Goal: Entertainment & Leisure: Consume media (video, audio)

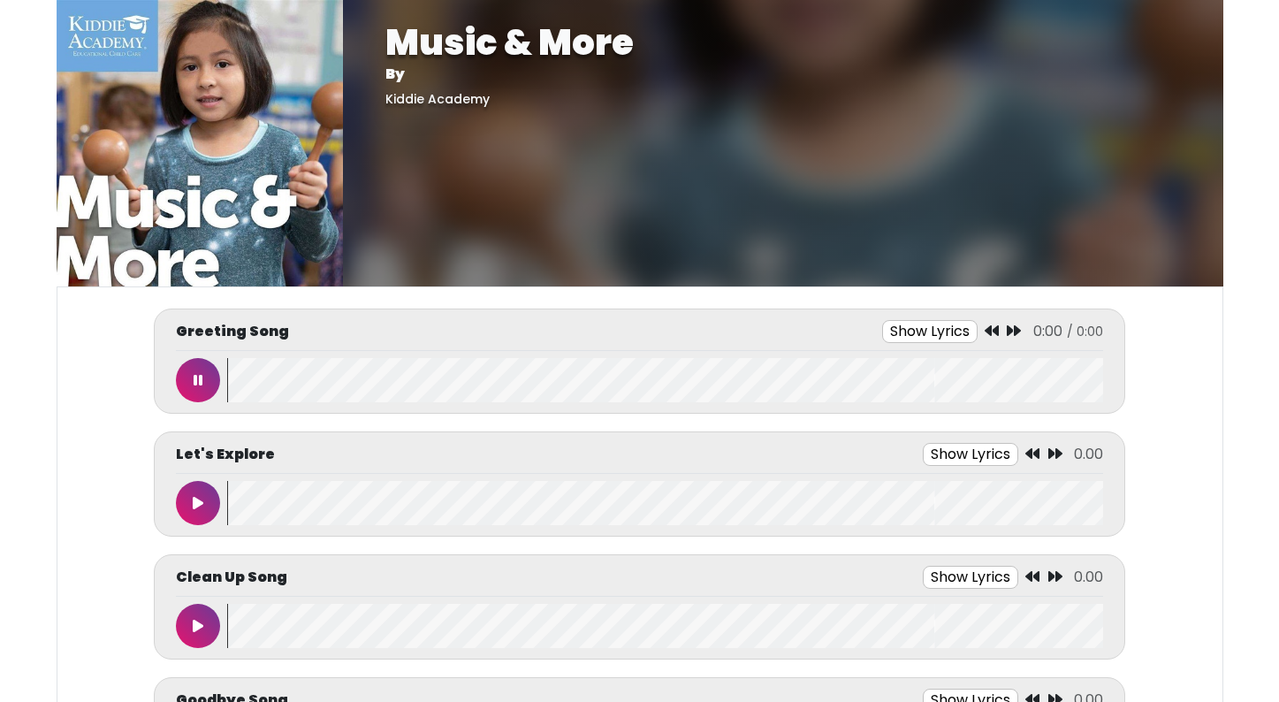
click at [192, 374] on button at bounding box center [198, 380] width 44 height 44
click at [197, 383] on icon at bounding box center [198, 380] width 9 height 14
click at [197, 383] on icon at bounding box center [198, 380] width 11 height 14
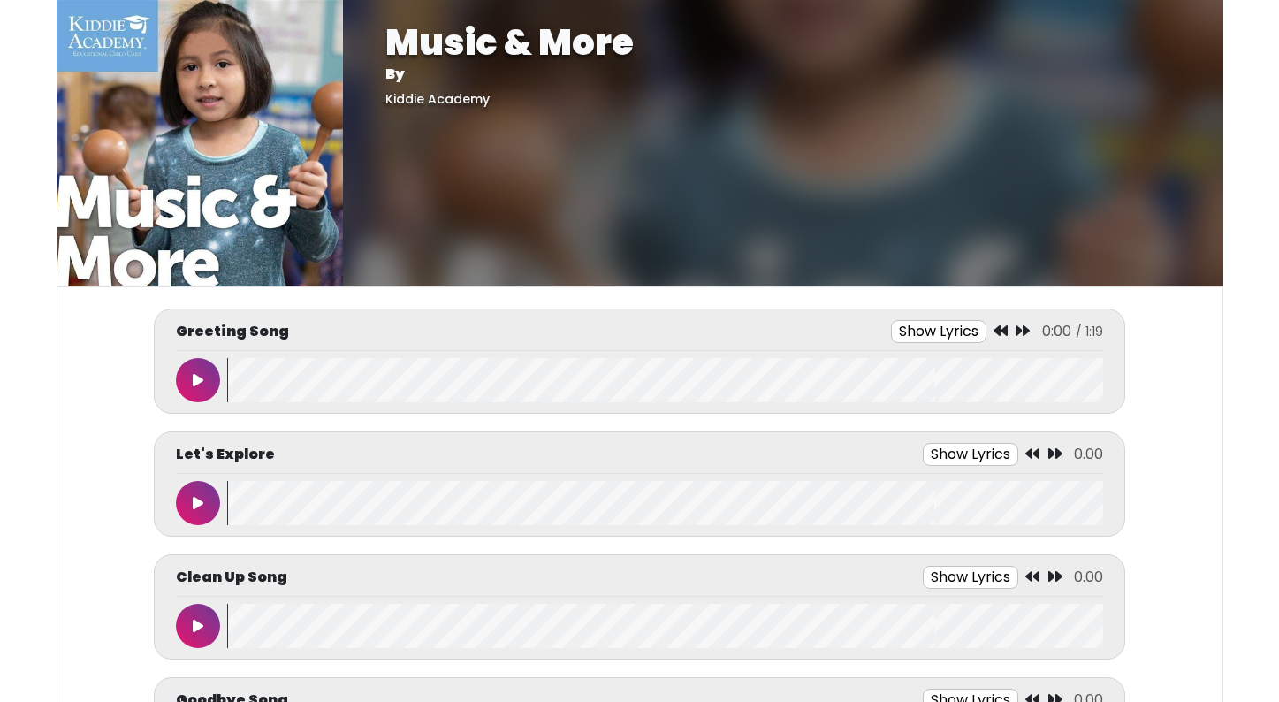
click at [197, 383] on icon at bounding box center [198, 380] width 11 height 14
click at [194, 383] on icon at bounding box center [198, 380] width 9 height 14
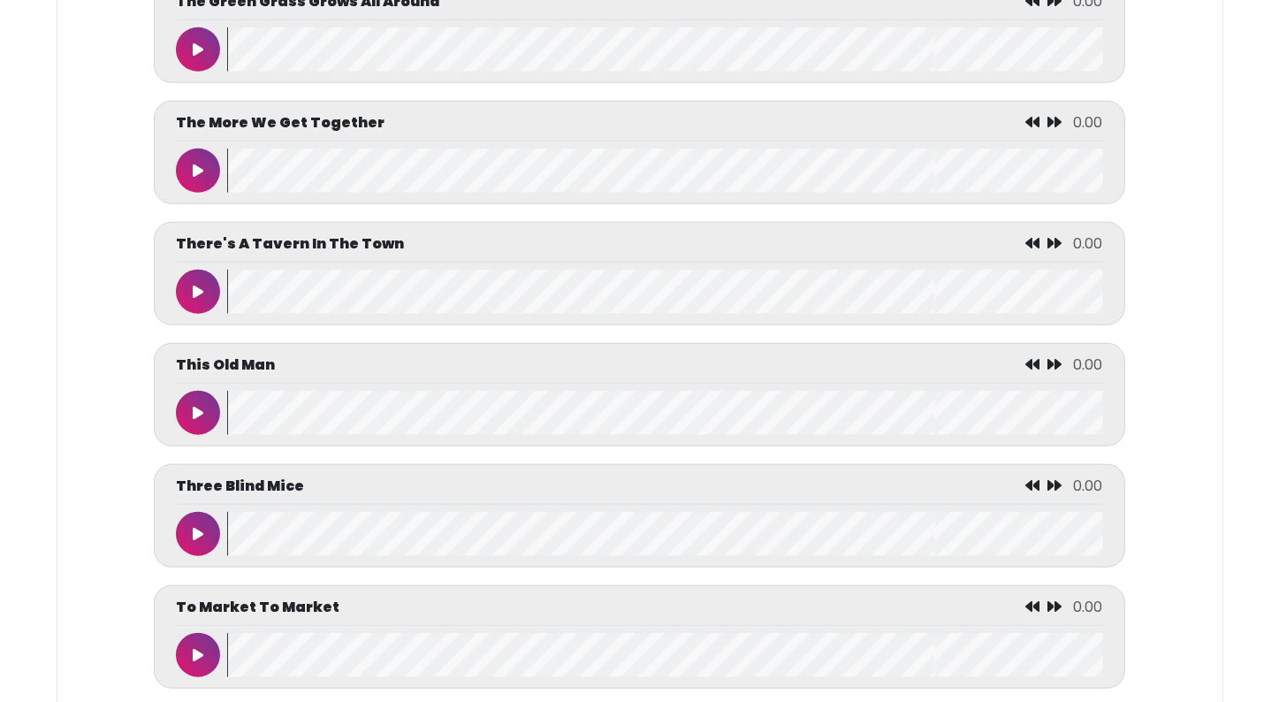
scroll to position [8171, 0]
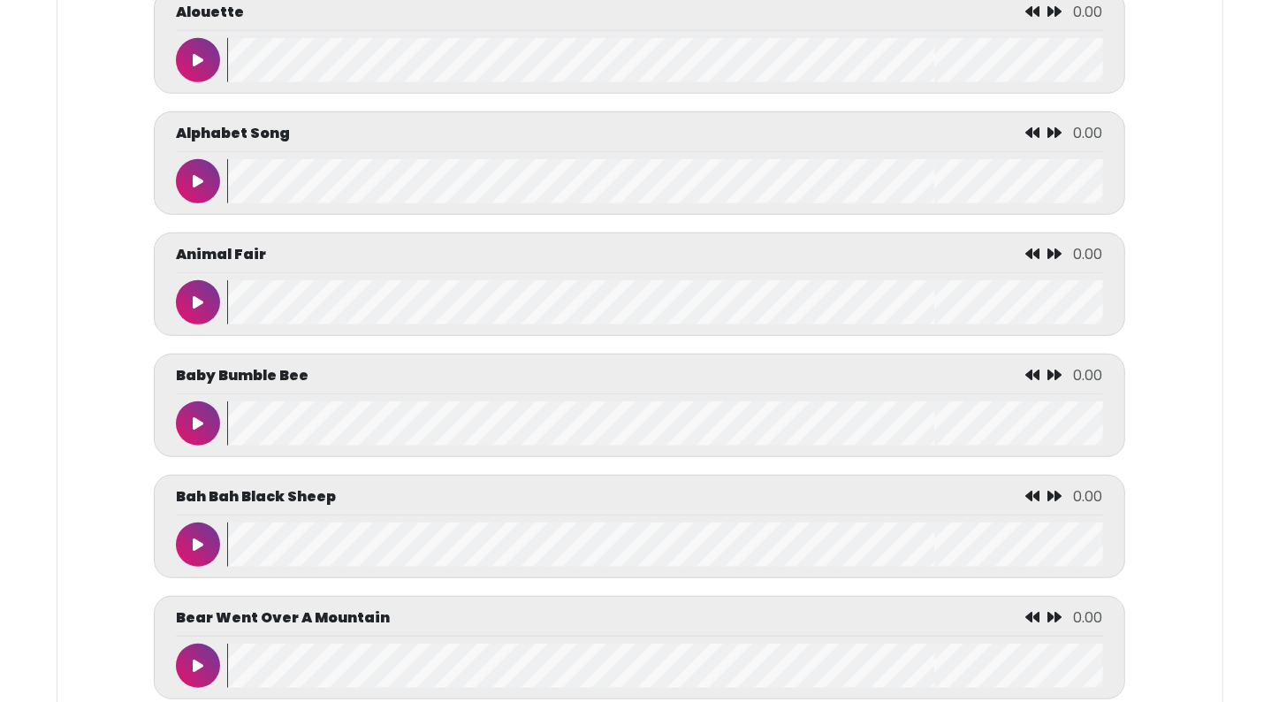
scroll to position [1060, 0]
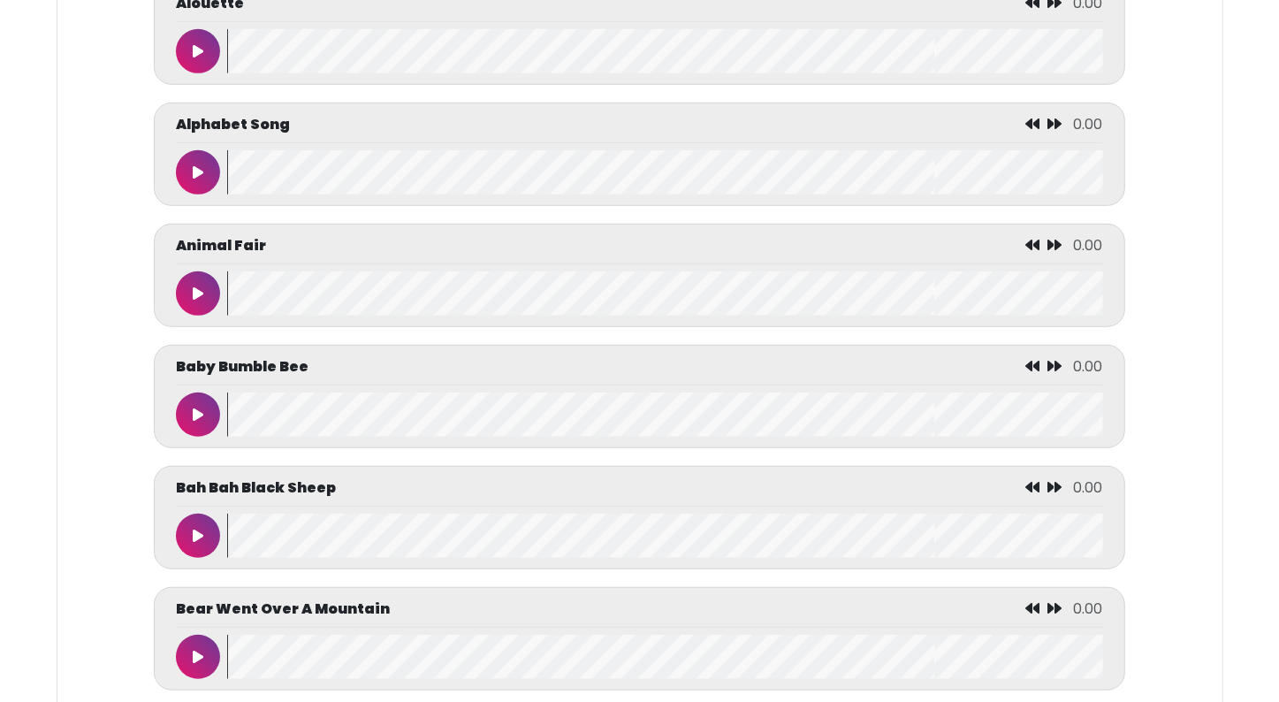
click at [187, 299] on button at bounding box center [198, 293] width 44 height 44
click at [189, 406] on button at bounding box center [198, 414] width 44 height 44
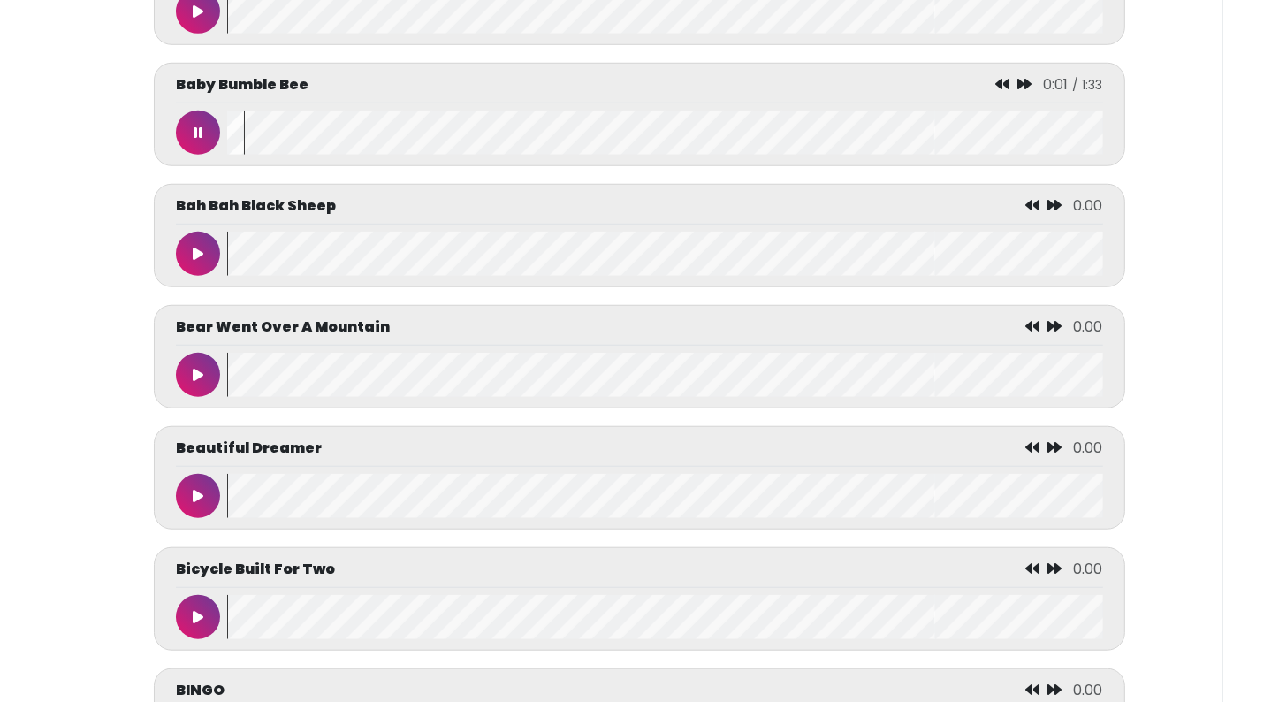
scroll to position [1343, 0]
click at [193, 246] on icon at bounding box center [198, 253] width 11 height 14
click at [203, 362] on button at bounding box center [198, 374] width 44 height 44
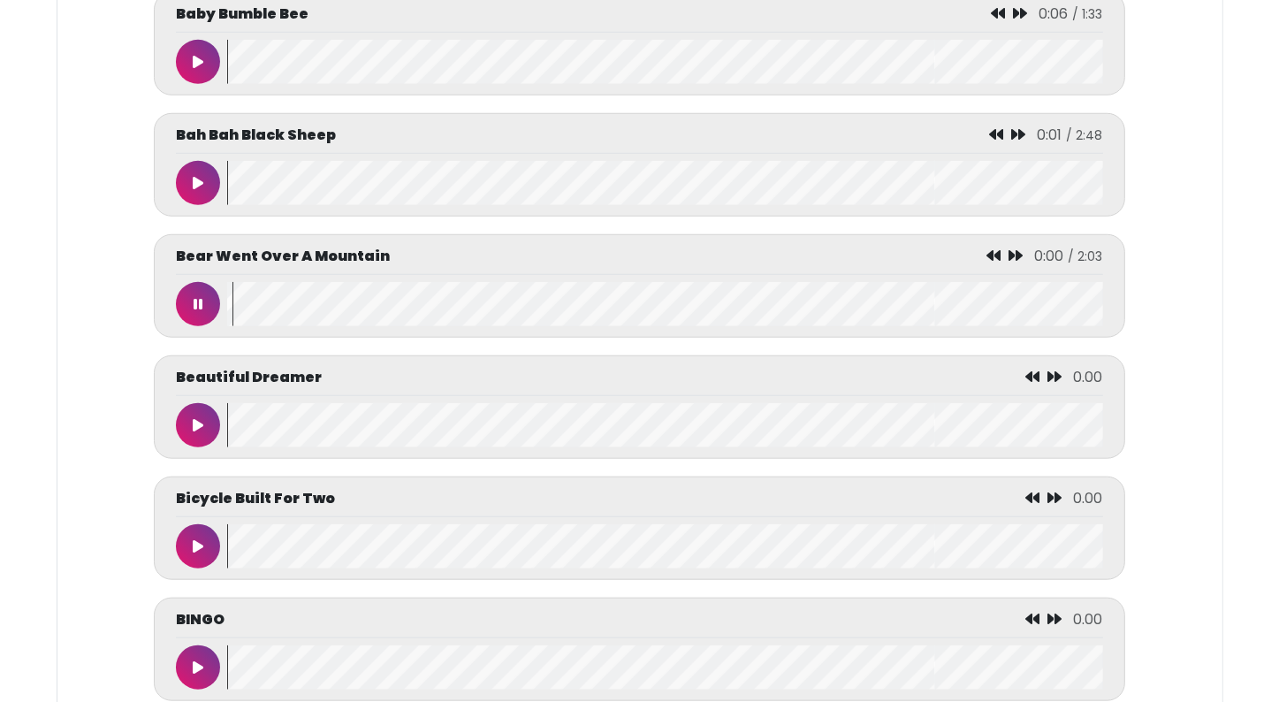
scroll to position [1661, 0]
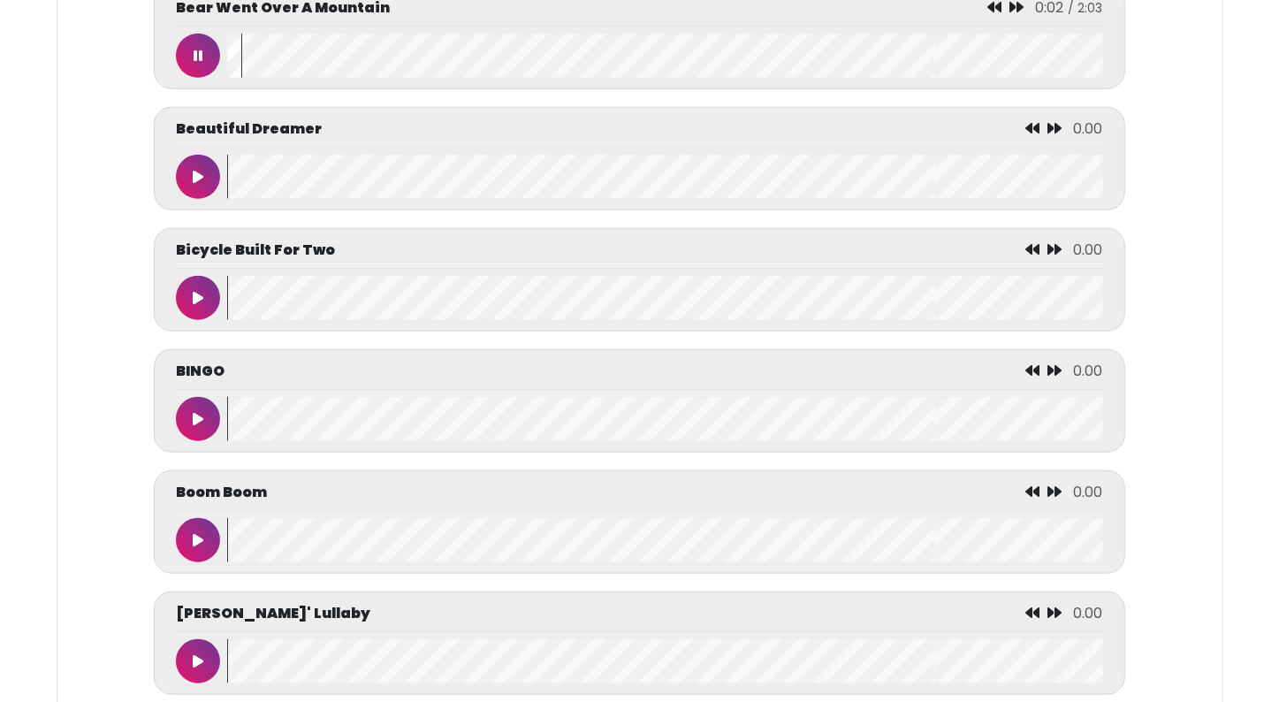
click at [194, 171] on icon at bounding box center [198, 177] width 11 height 14
click at [193, 310] on button at bounding box center [198, 298] width 44 height 44
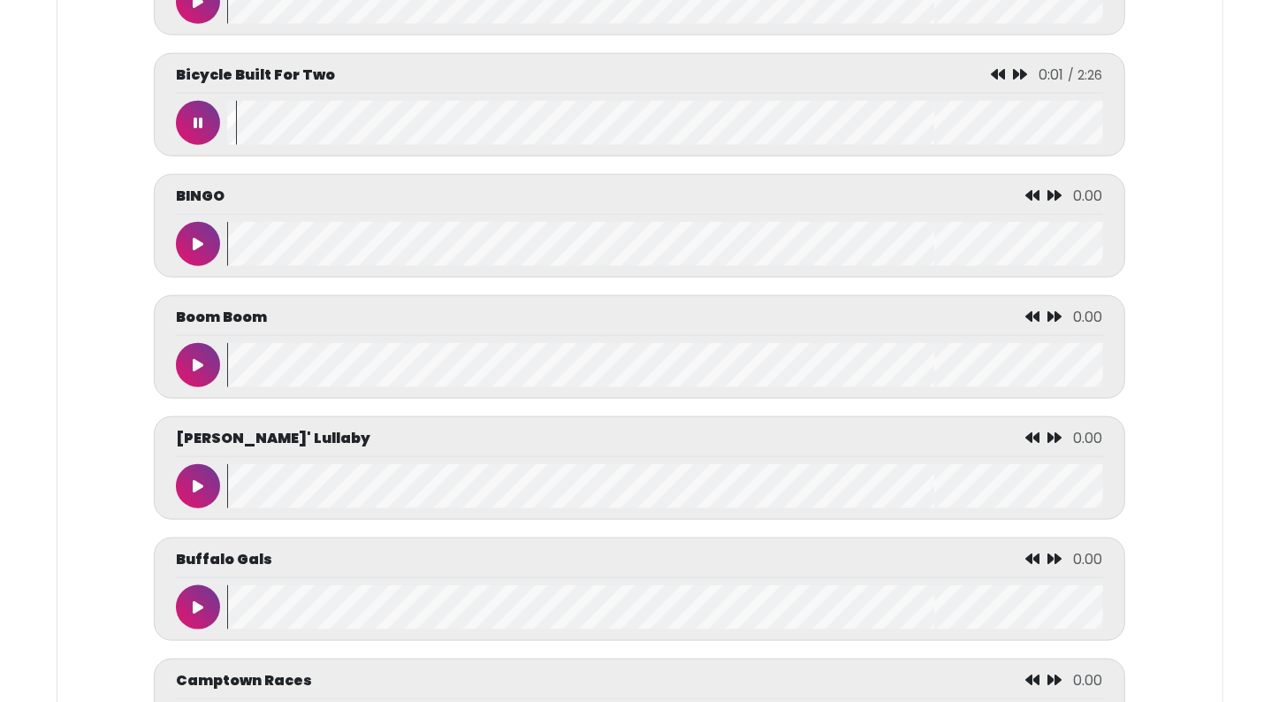
scroll to position [1838, 0]
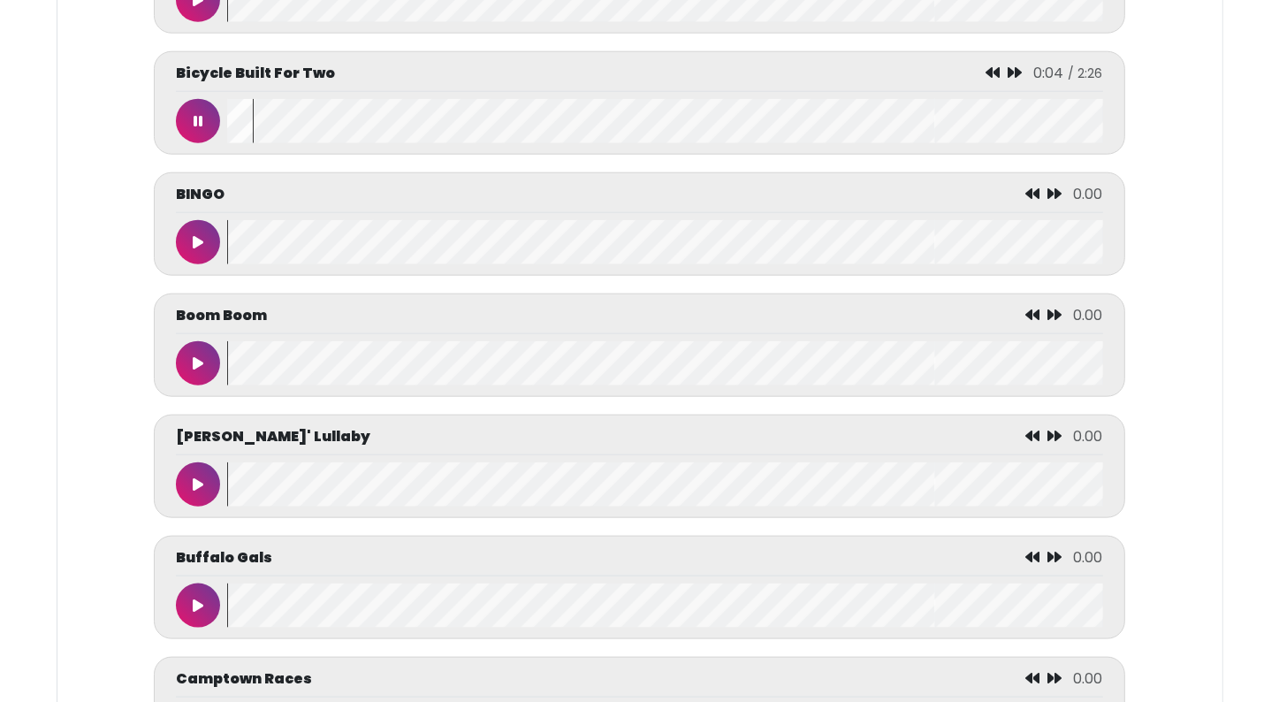
click at [186, 246] on button at bounding box center [198, 242] width 44 height 44
click at [194, 357] on icon at bounding box center [198, 363] width 11 height 14
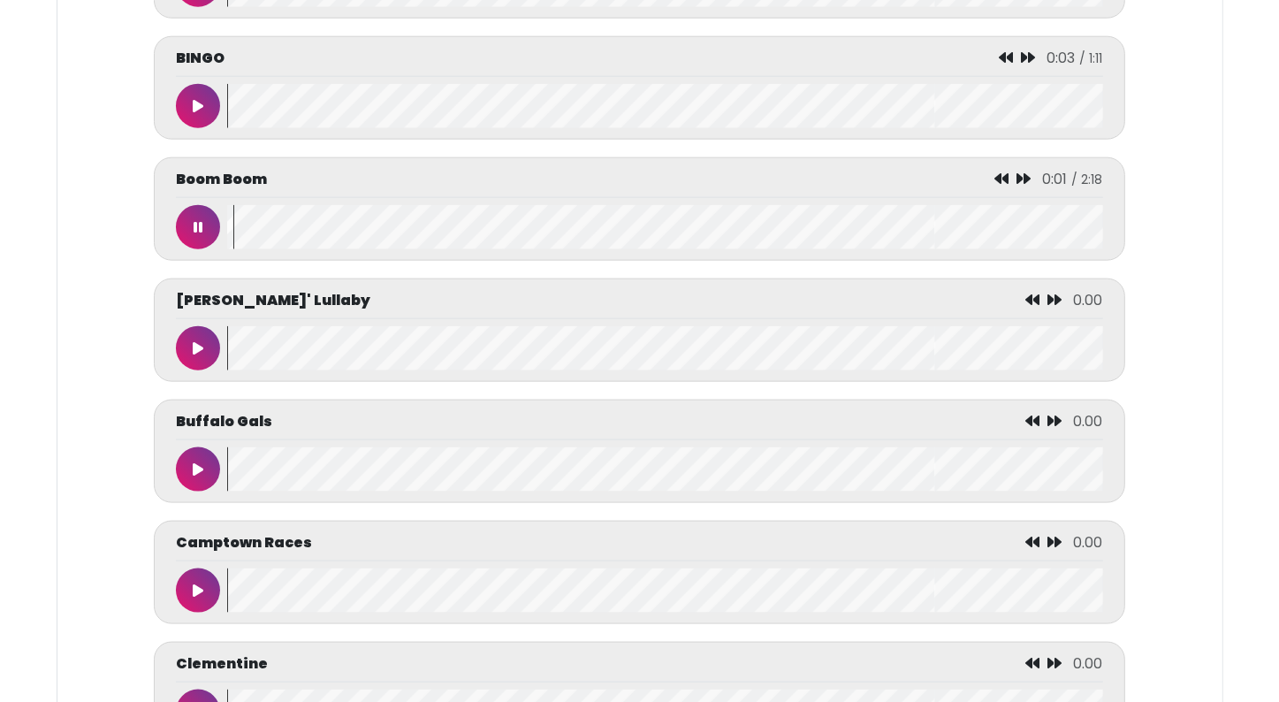
scroll to position [2085, 0]
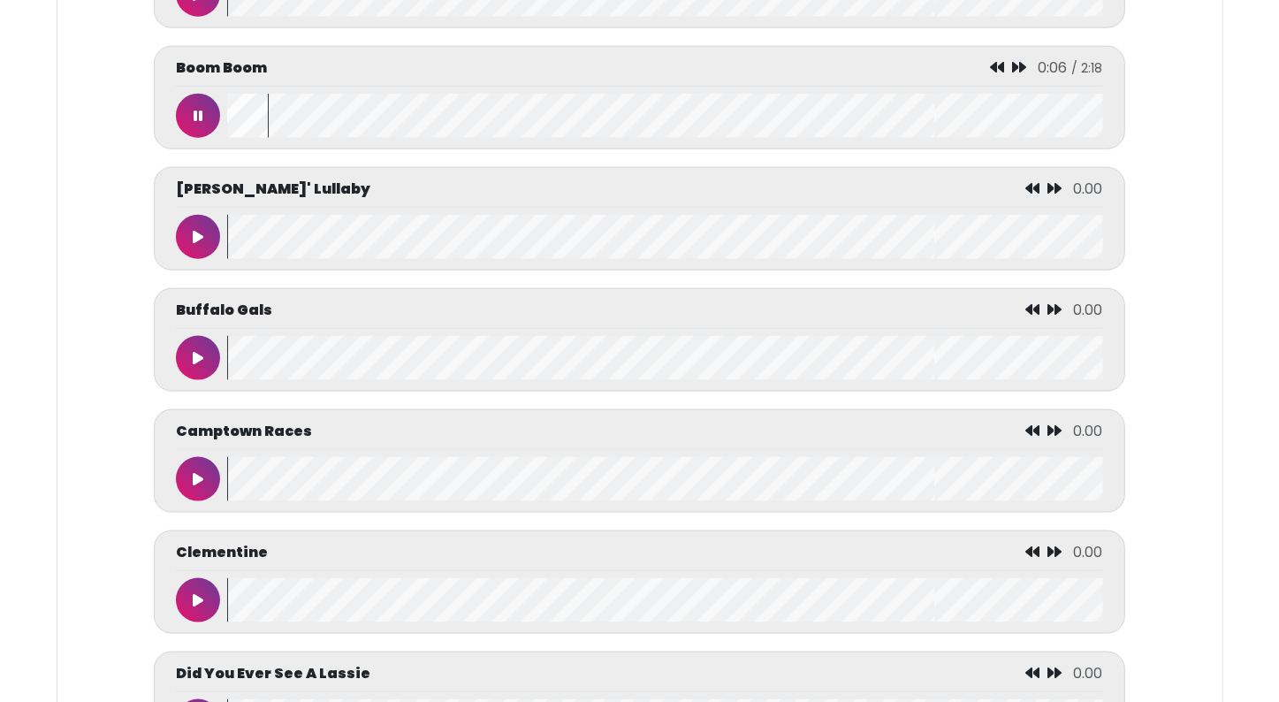
click at [194, 219] on button at bounding box center [198, 237] width 44 height 44
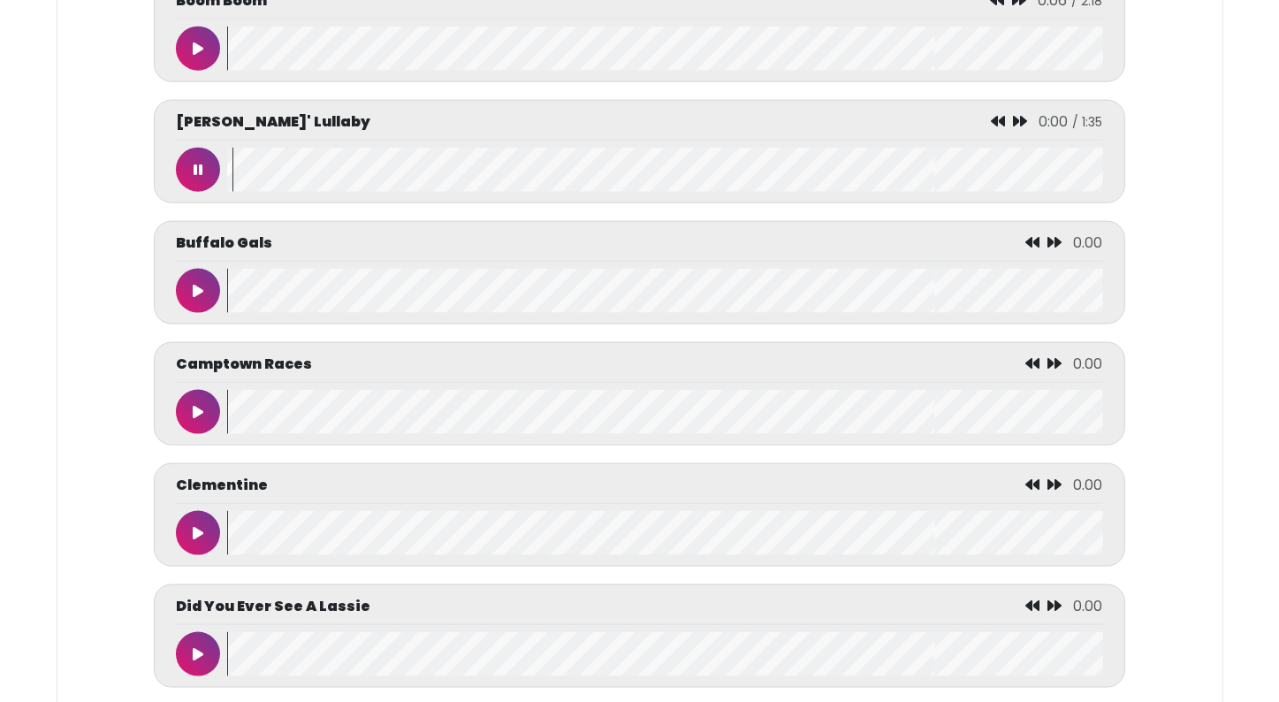
scroll to position [2156, 0]
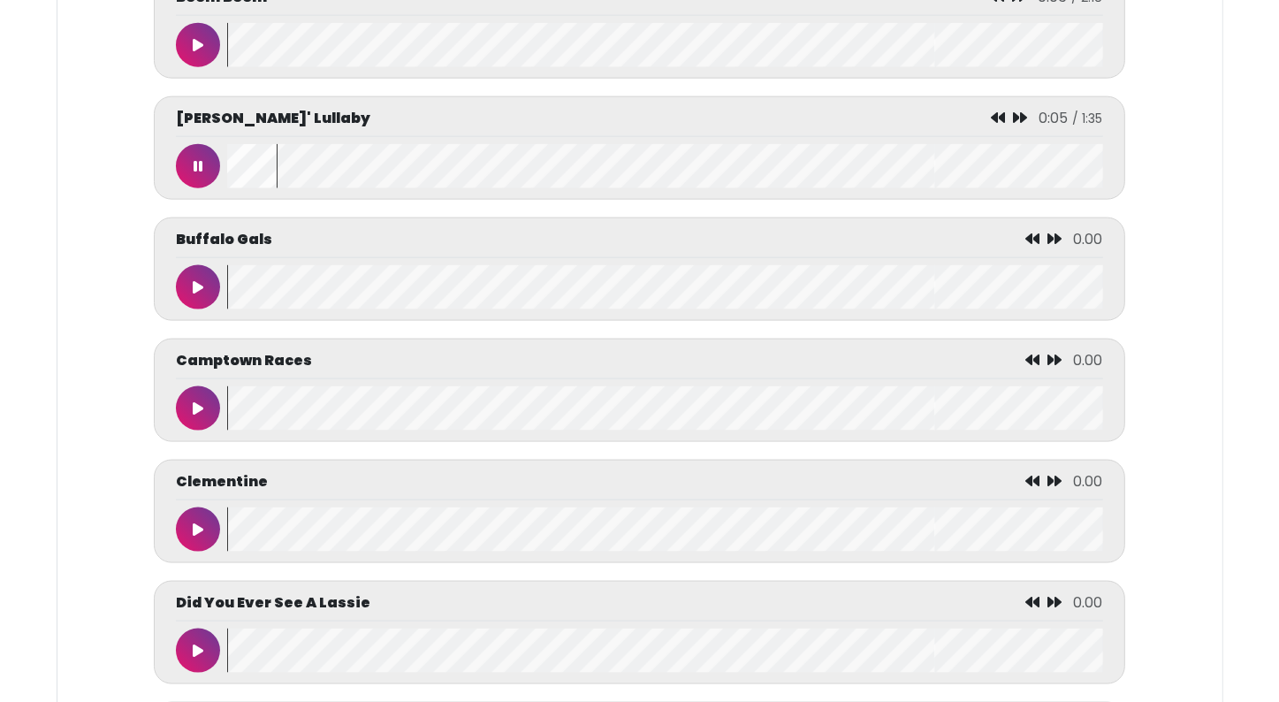
click at [200, 286] on icon at bounding box center [198, 287] width 11 height 14
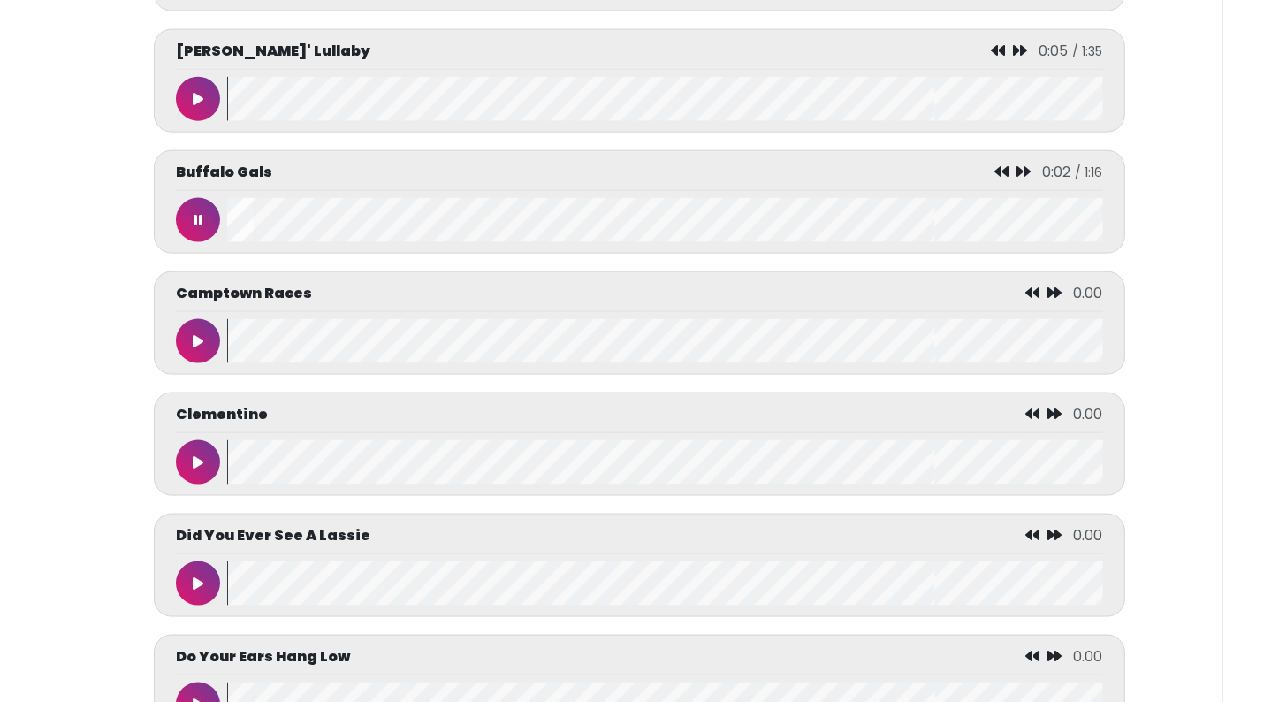
scroll to position [2227, 0]
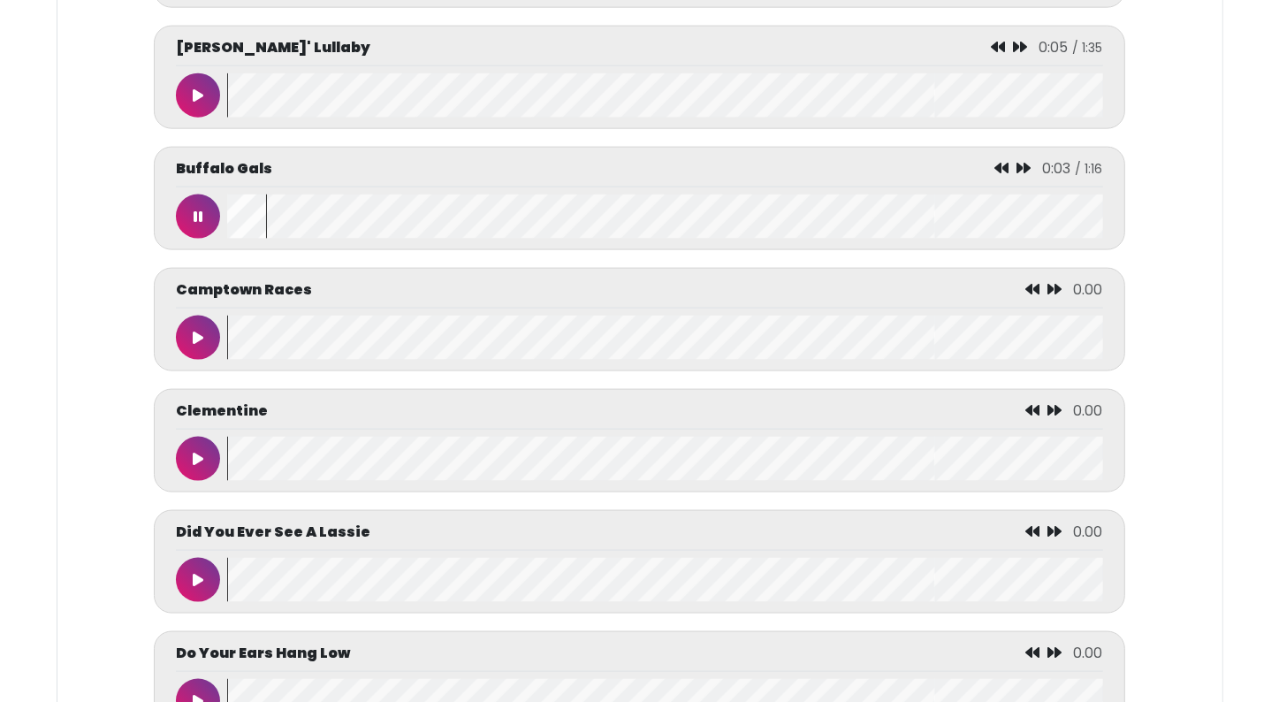
click at [186, 334] on button at bounding box center [198, 337] width 44 height 44
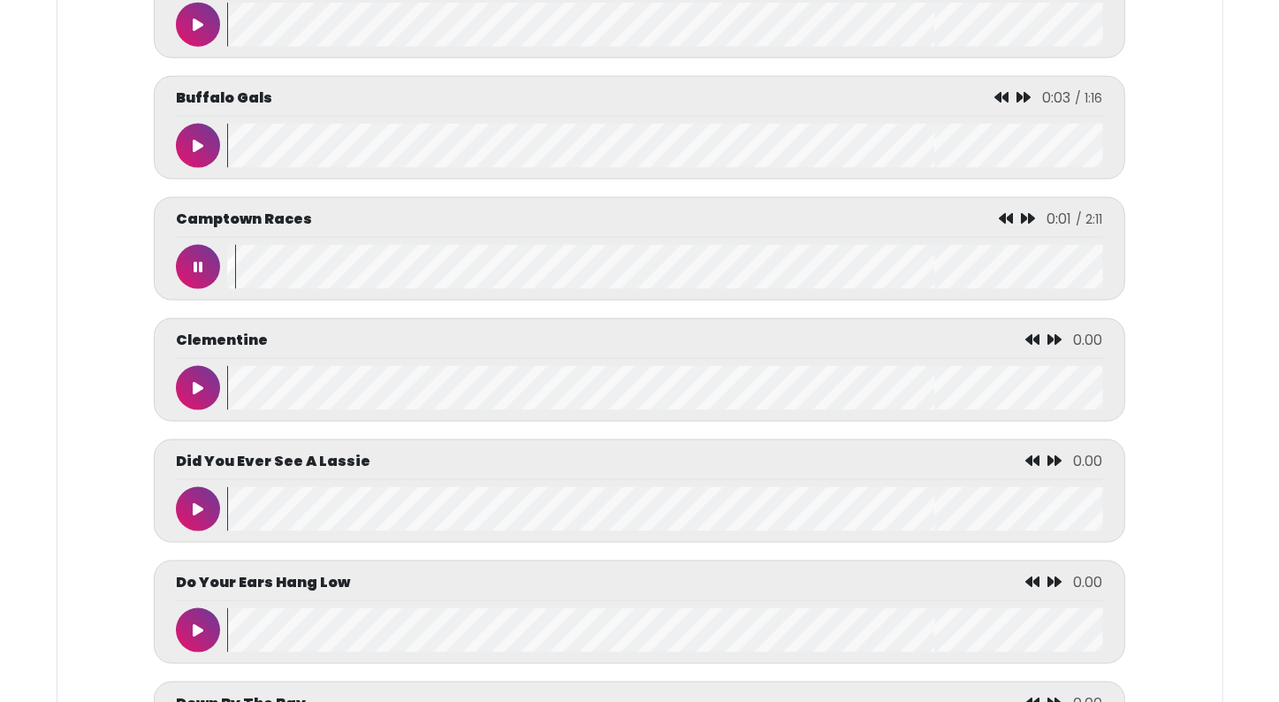
scroll to position [2403, 0]
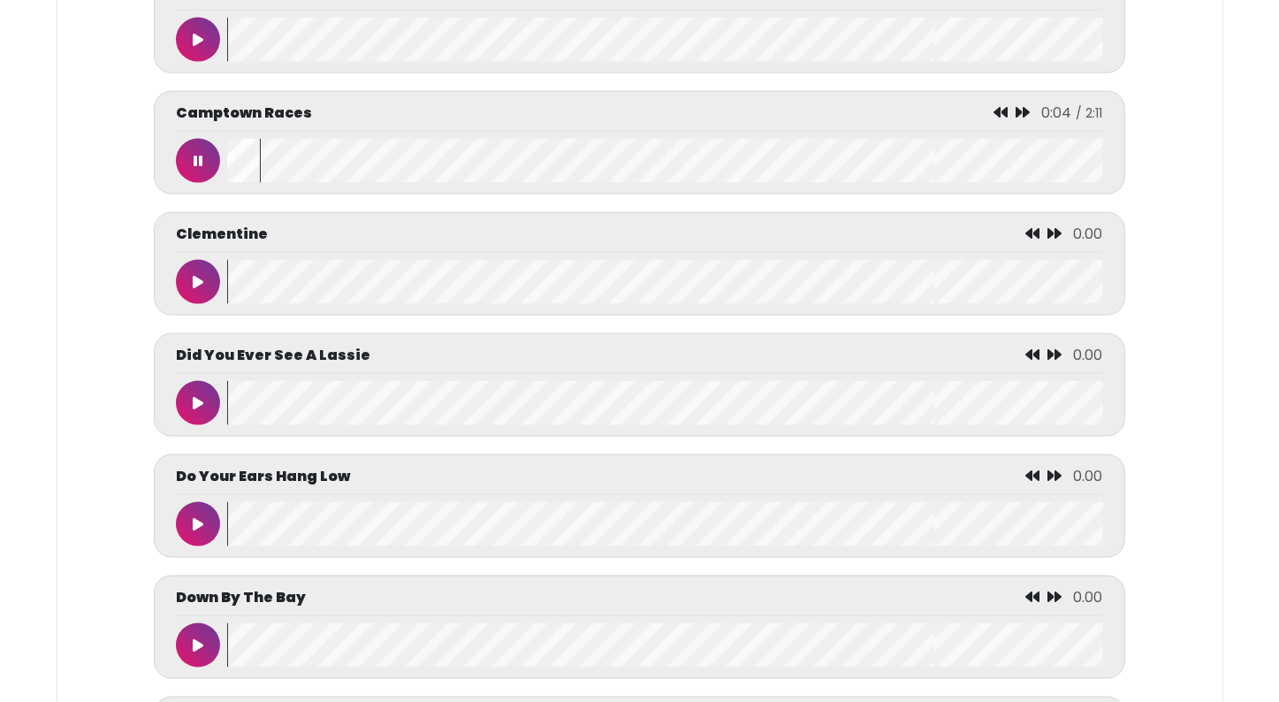
click at [185, 267] on button at bounding box center [198, 282] width 44 height 44
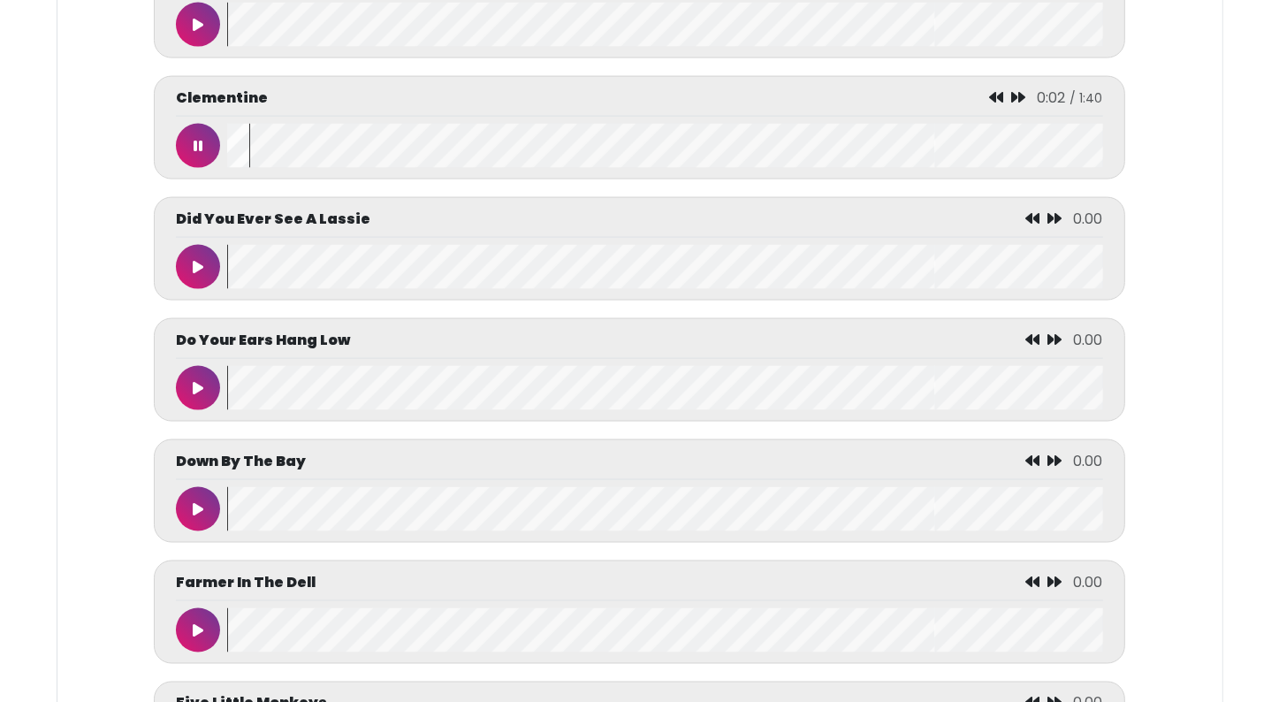
scroll to position [2545, 0]
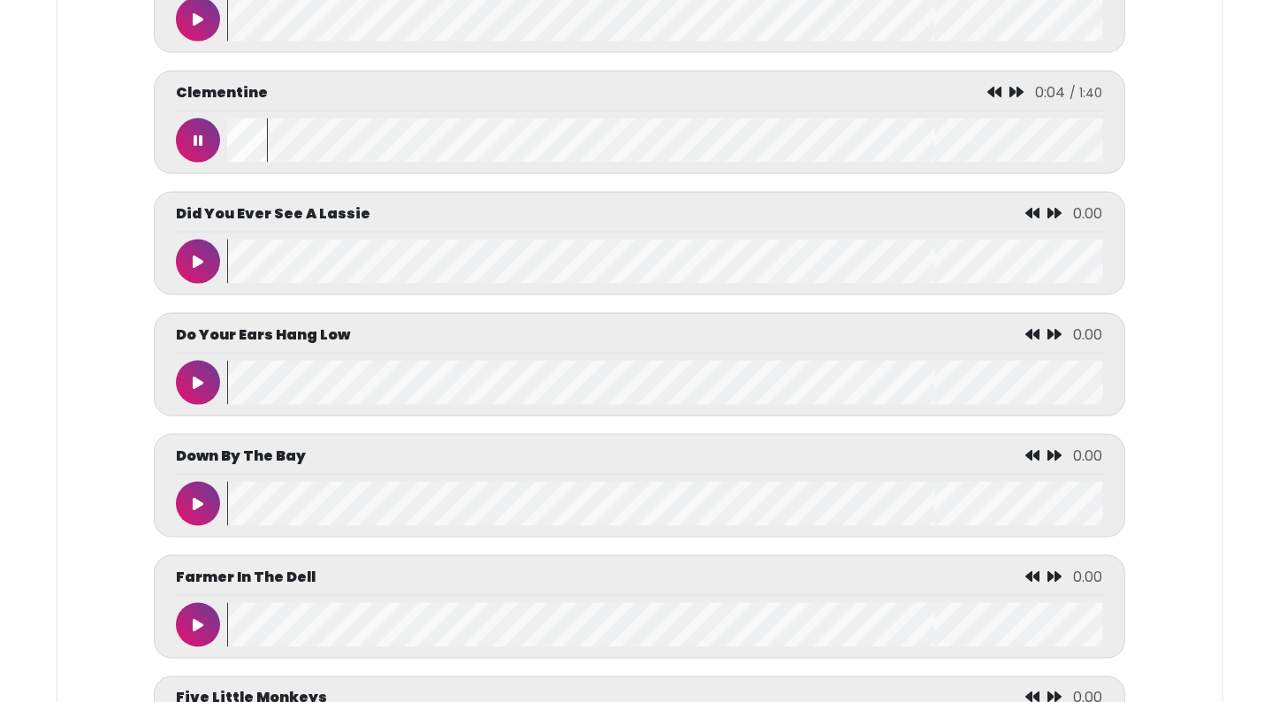
click at [193, 267] on icon at bounding box center [198, 261] width 11 height 14
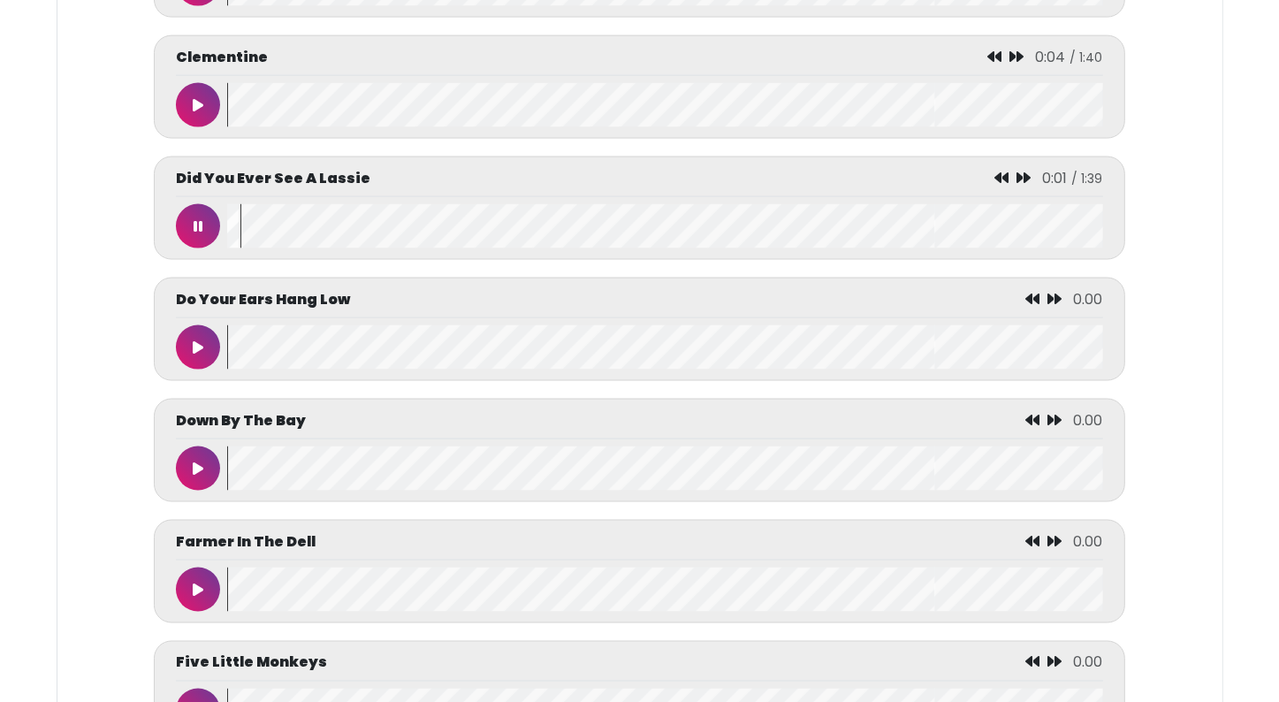
scroll to position [2721, 0]
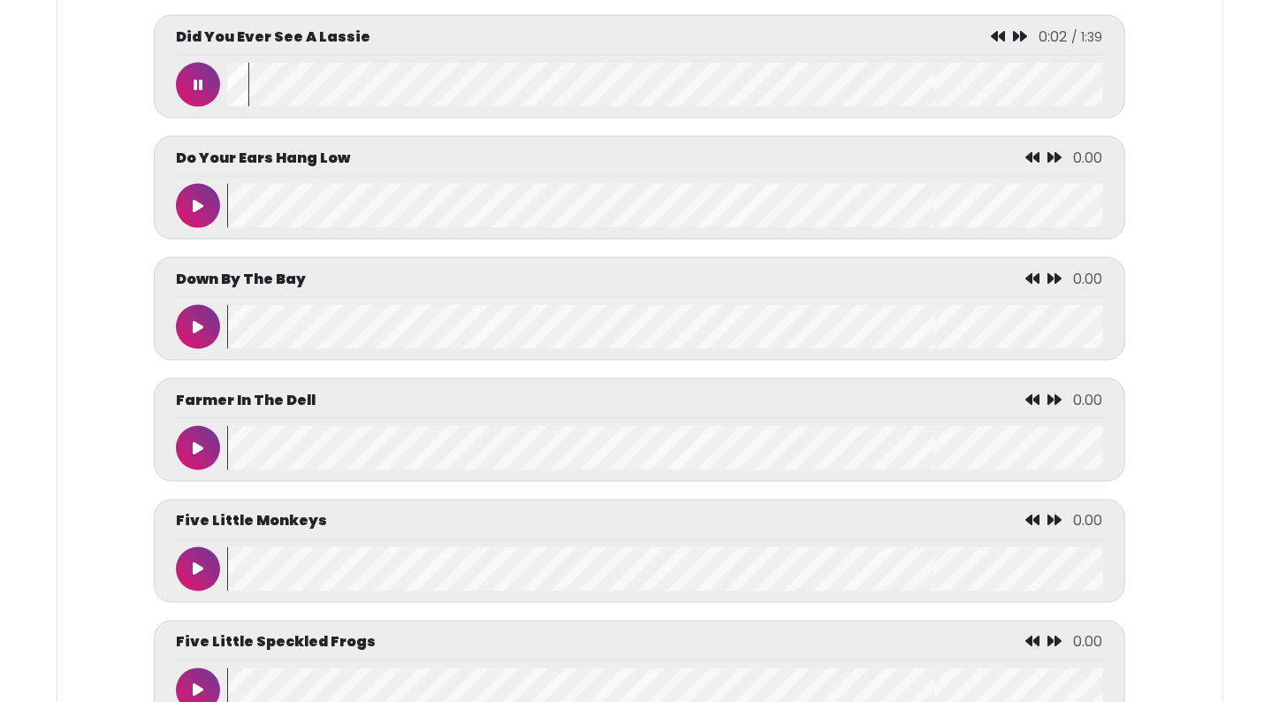
click at [196, 212] on icon at bounding box center [198, 206] width 11 height 14
click at [209, 328] on button at bounding box center [198, 327] width 44 height 44
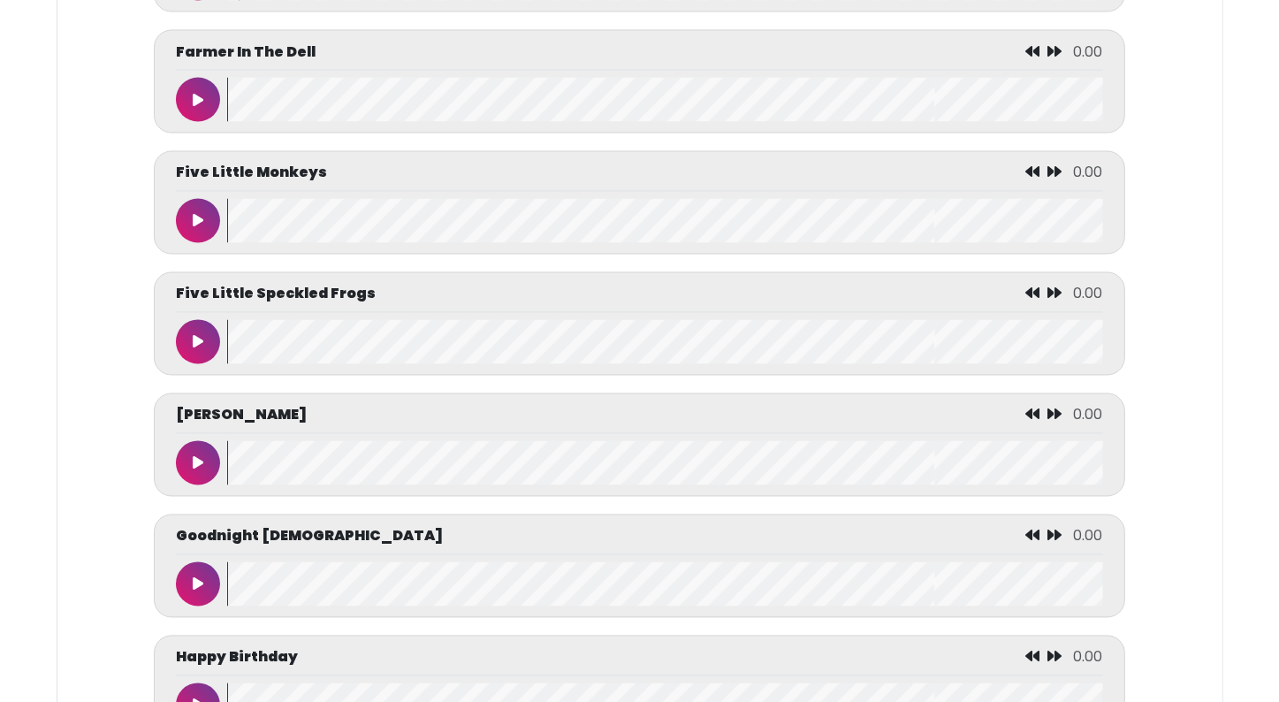
scroll to position [3075, 0]
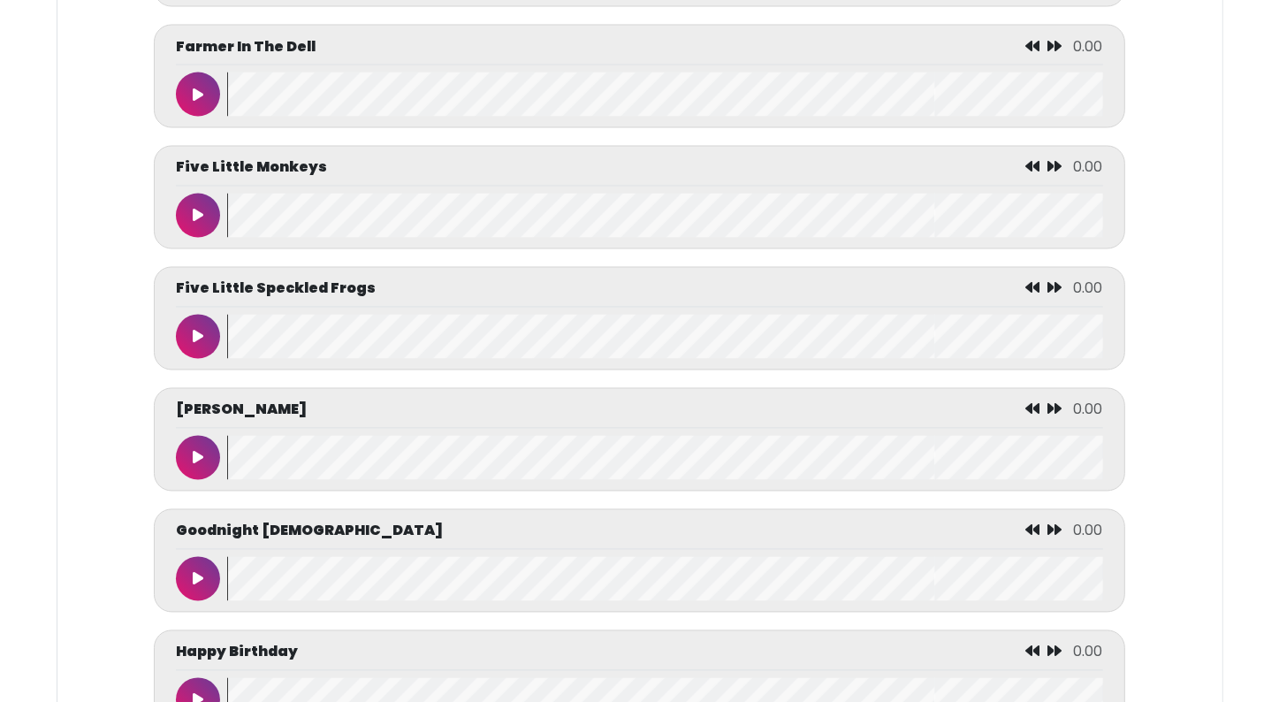
click at [191, 105] on button at bounding box center [198, 94] width 44 height 44
click at [201, 446] on button at bounding box center [198, 458] width 44 height 44
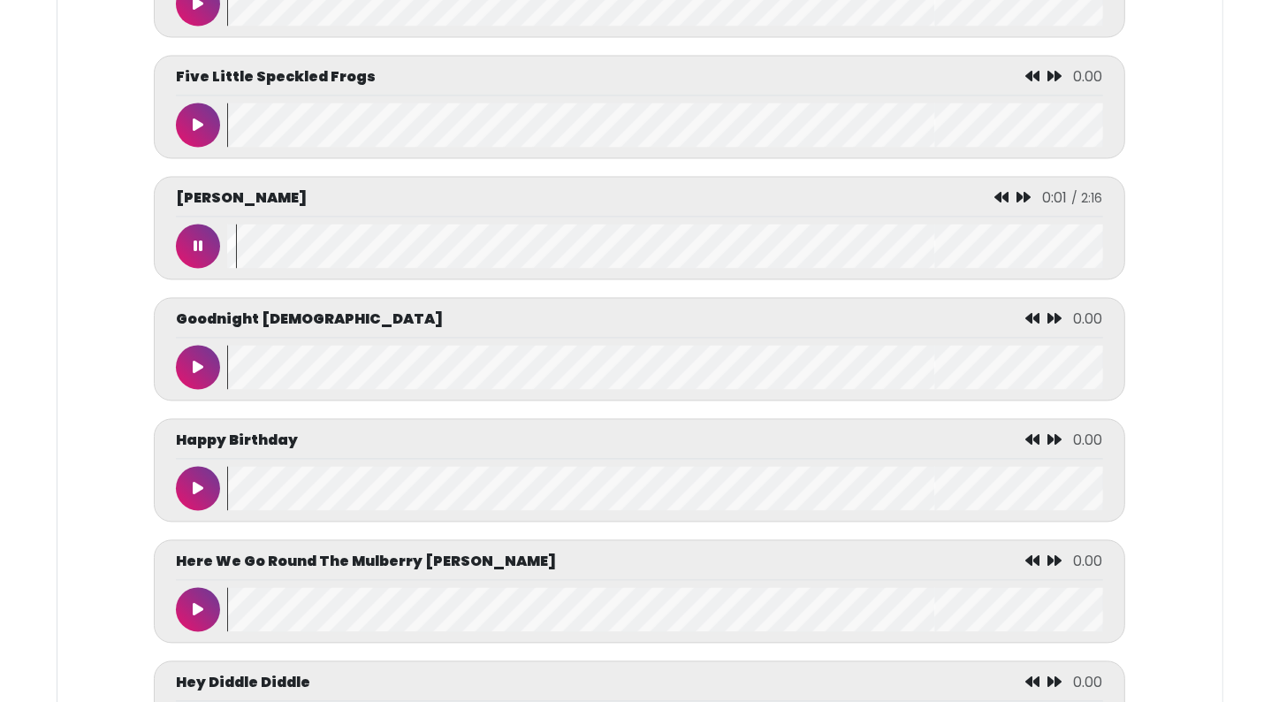
scroll to position [3322, 0]
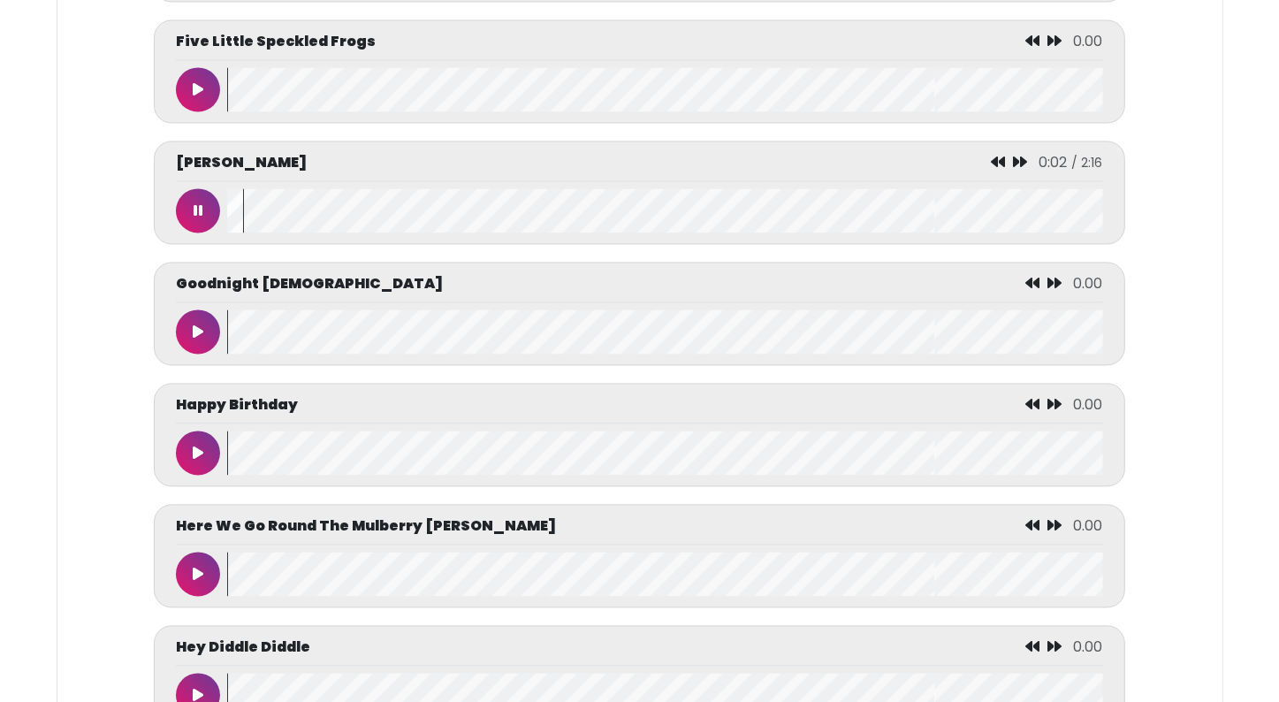
click at [194, 343] on button at bounding box center [198, 331] width 44 height 44
click at [226, 339] on div at bounding box center [201, 331] width 51 height 44
click at [208, 463] on button at bounding box center [198, 452] width 44 height 44
click at [202, 336] on icon at bounding box center [198, 331] width 11 height 14
click at [202, 336] on button at bounding box center [198, 331] width 44 height 44
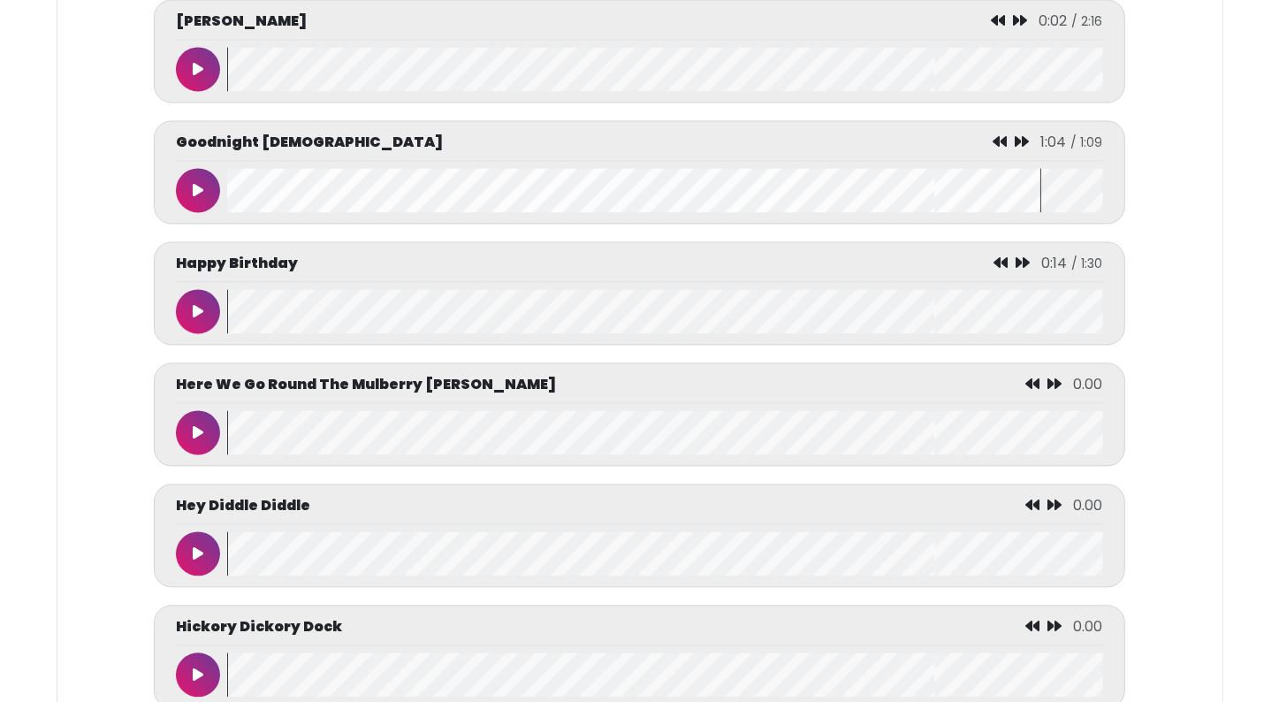
scroll to position [3499, 0]
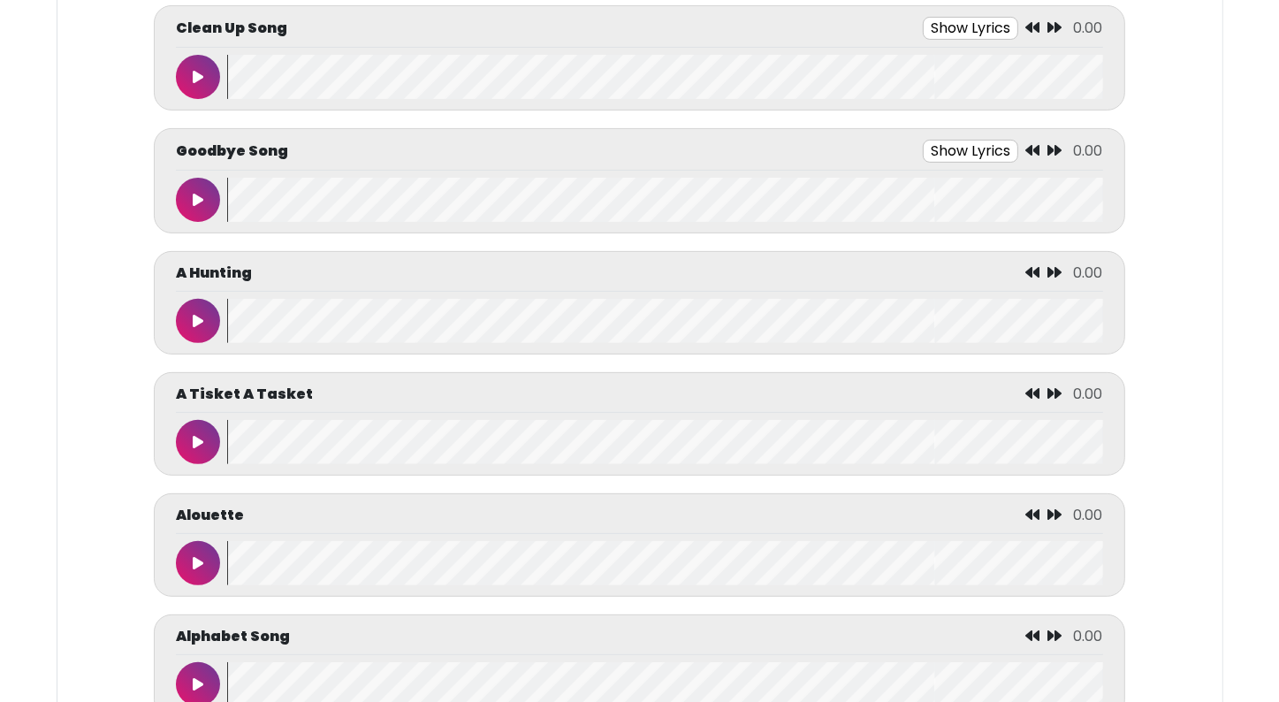
scroll to position [283, 0]
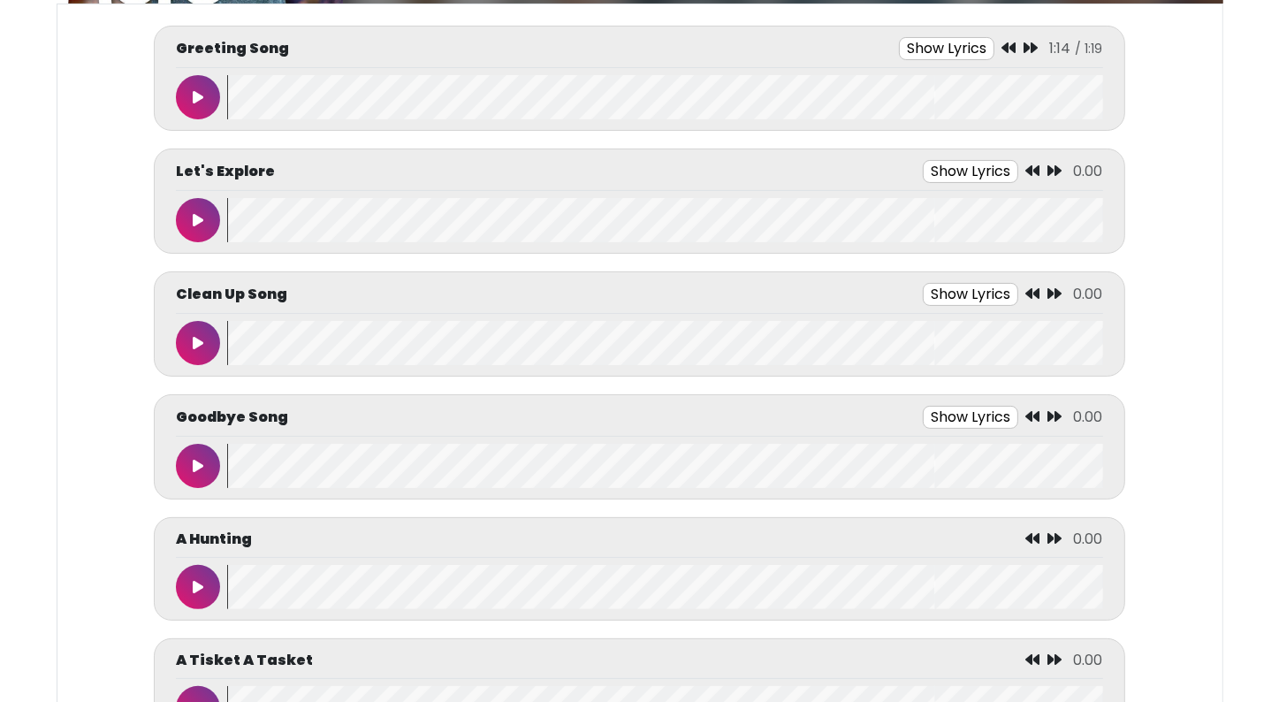
click at [198, 460] on icon at bounding box center [198, 466] width 11 height 14
click at [198, 460] on icon at bounding box center [198, 466] width 9 height 14
click at [198, 460] on icon at bounding box center [198, 466] width 11 height 14
click at [200, 471] on button at bounding box center [198, 466] width 44 height 44
